Goal: Task Accomplishment & Management: Use online tool/utility

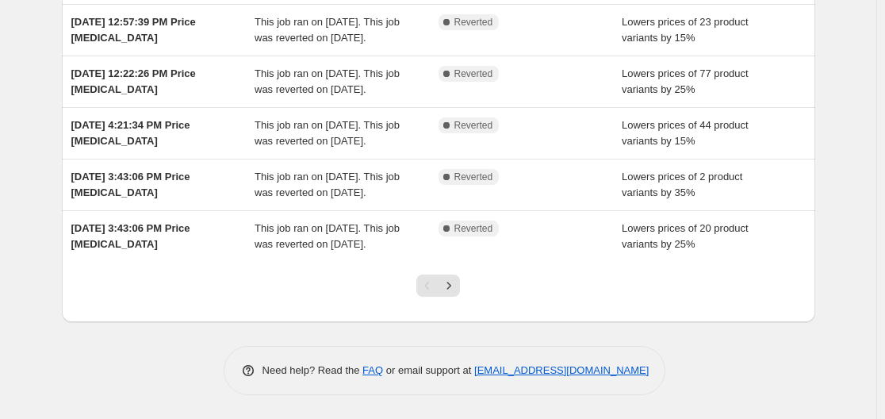
scroll to position [541, 0]
click at [457, 292] on icon "Next" at bounding box center [449, 286] width 16 height 16
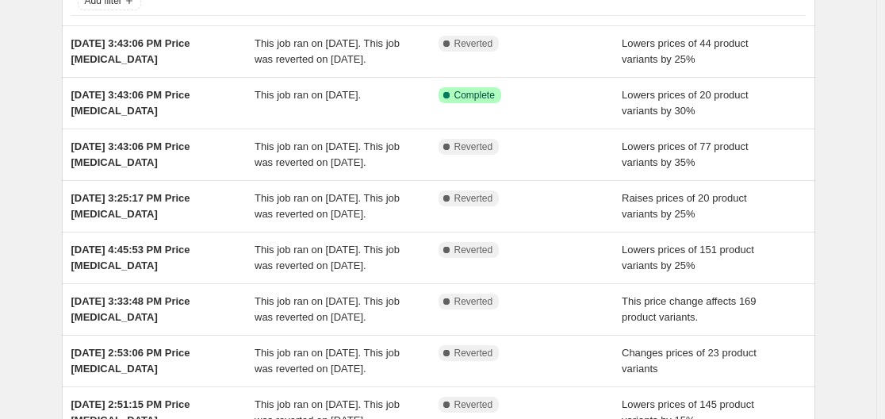
scroll to position [44, 0]
